Goal: Check status: Check status

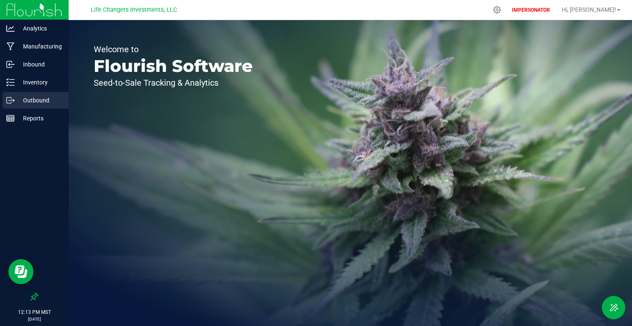
click at [39, 102] on p "Outbound" at bounding box center [40, 100] width 50 height 10
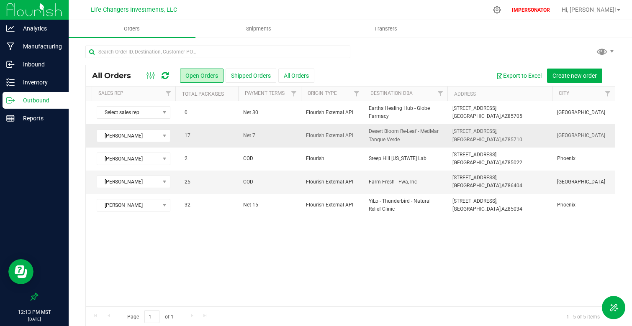
scroll to position [0, 886]
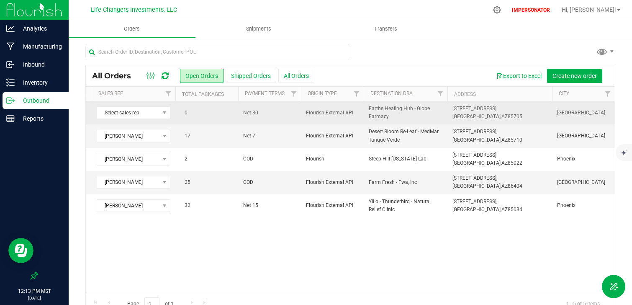
drag, startPoint x: 306, startPoint y: 112, endPoint x: 358, endPoint y: 112, distance: 51.9
click at [358, 113] on span "Flourish External API" at bounding box center [332, 113] width 53 height 8
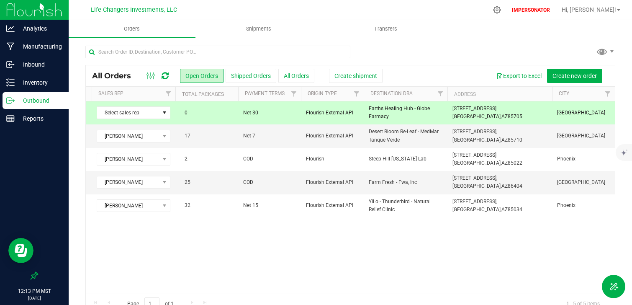
click at [353, 260] on div "Action Action Cancel order Change facility Clone order Edit order Mark as fully…" at bounding box center [350, 197] width 529 height 192
drag, startPoint x: 304, startPoint y: 111, endPoint x: 354, endPoint y: 111, distance: 50.2
click at [354, 111] on td "Flourish External API" at bounding box center [332, 112] width 63 height 23
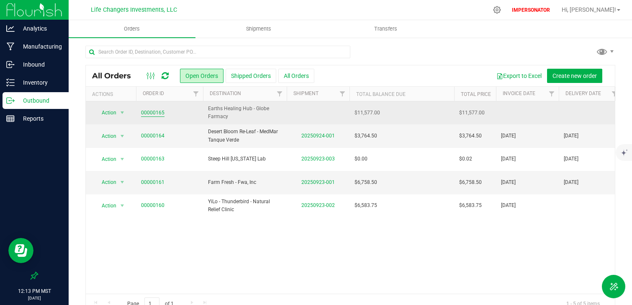
click at [152, 116] on link "00000165" at bounding box center [152, 113] width 23 height 8
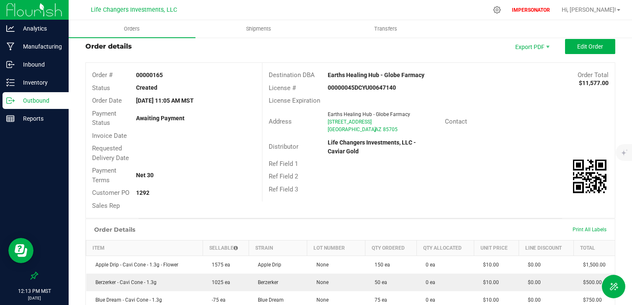
drag, startPoint x: 160, startPoint y: 191, endPoint x: 134, endPoint y: 191, distance: 25.9
click at [134, 191] on div "1292" at bounding box center [196, 192] width 132 height 9
click at [156, 195] on div "1292" at bounding box center [196, 192] width 132 height 9
